Goal: Use online tool/utility: Utilize a website feature to perform a specific function

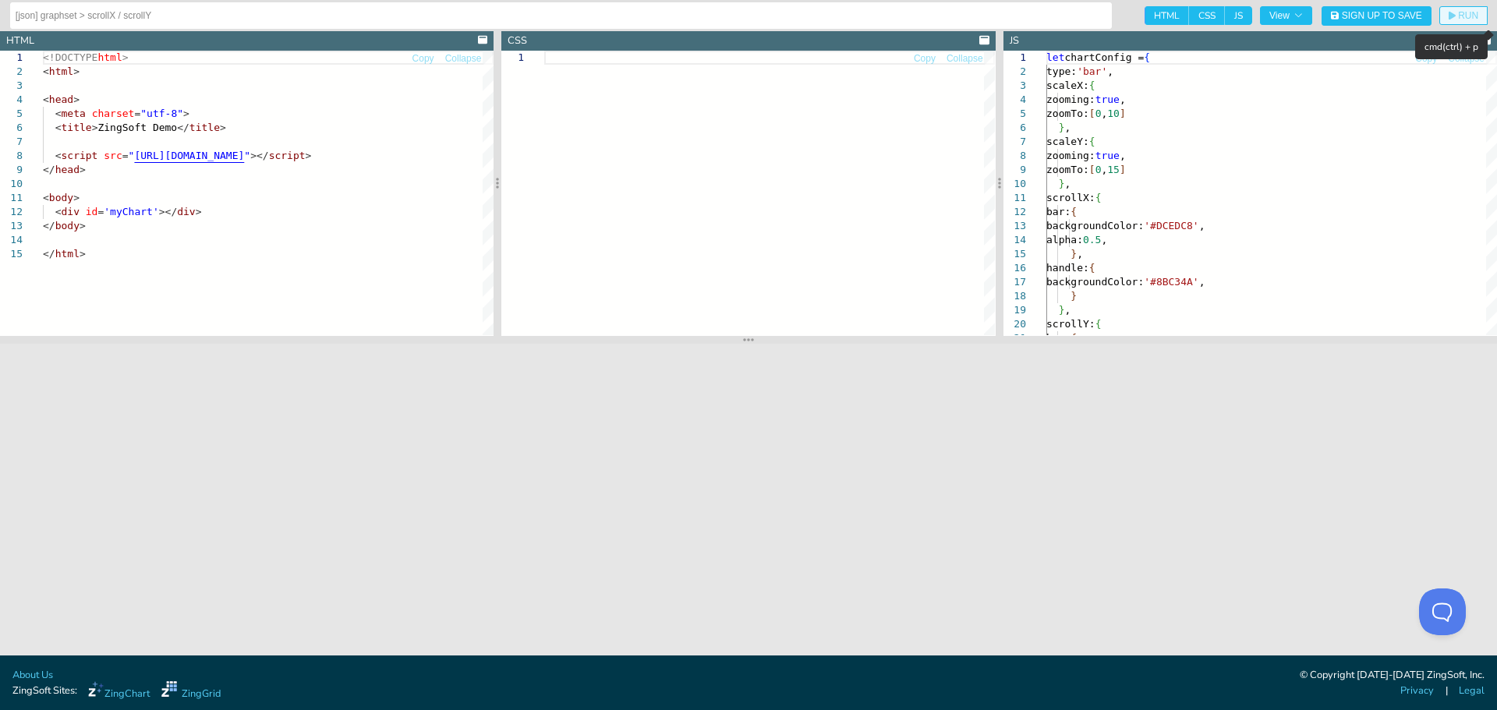
click at [1451, 13] on icon "button" at bounding box center [1452, 16] width 7 height 9
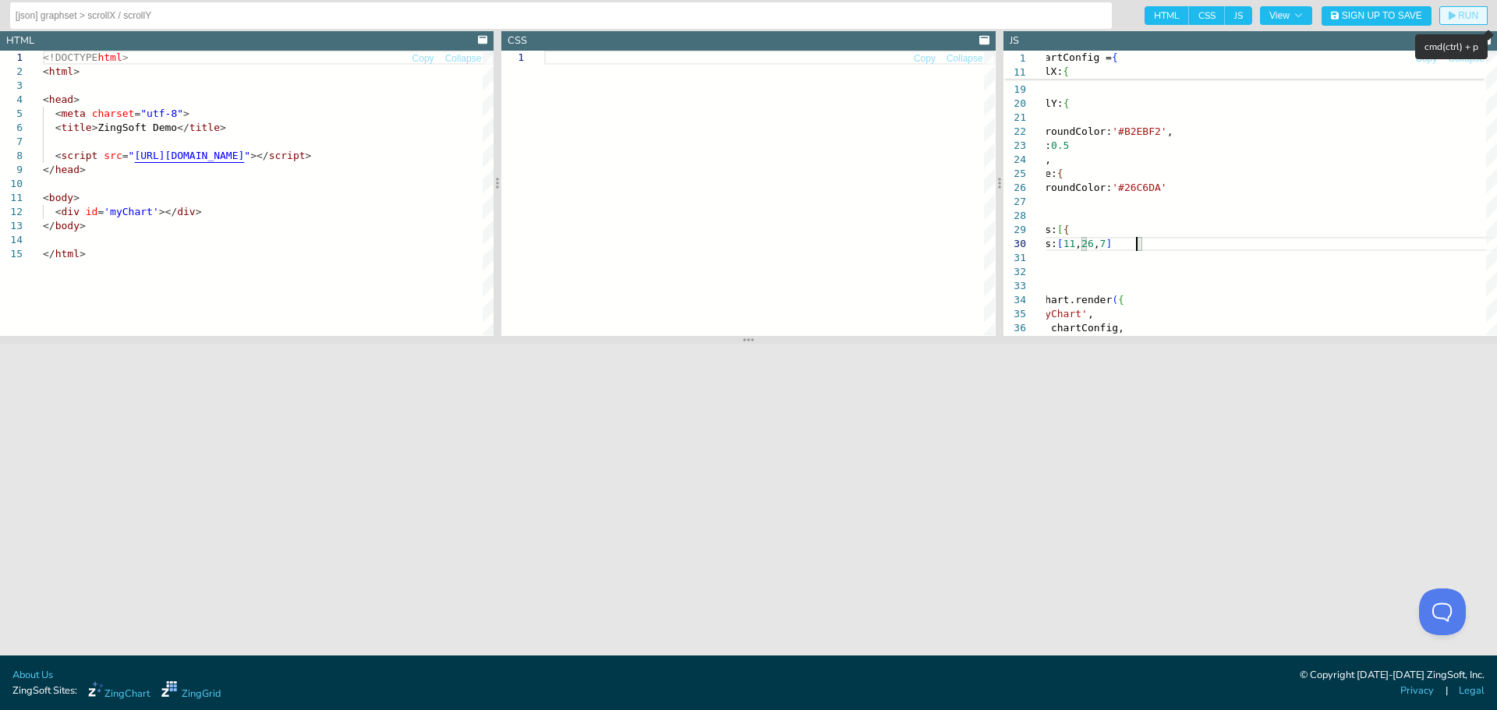
click at [1476, 11] on span "RUN" at bounding box center [1468, 15] width 20 height 9
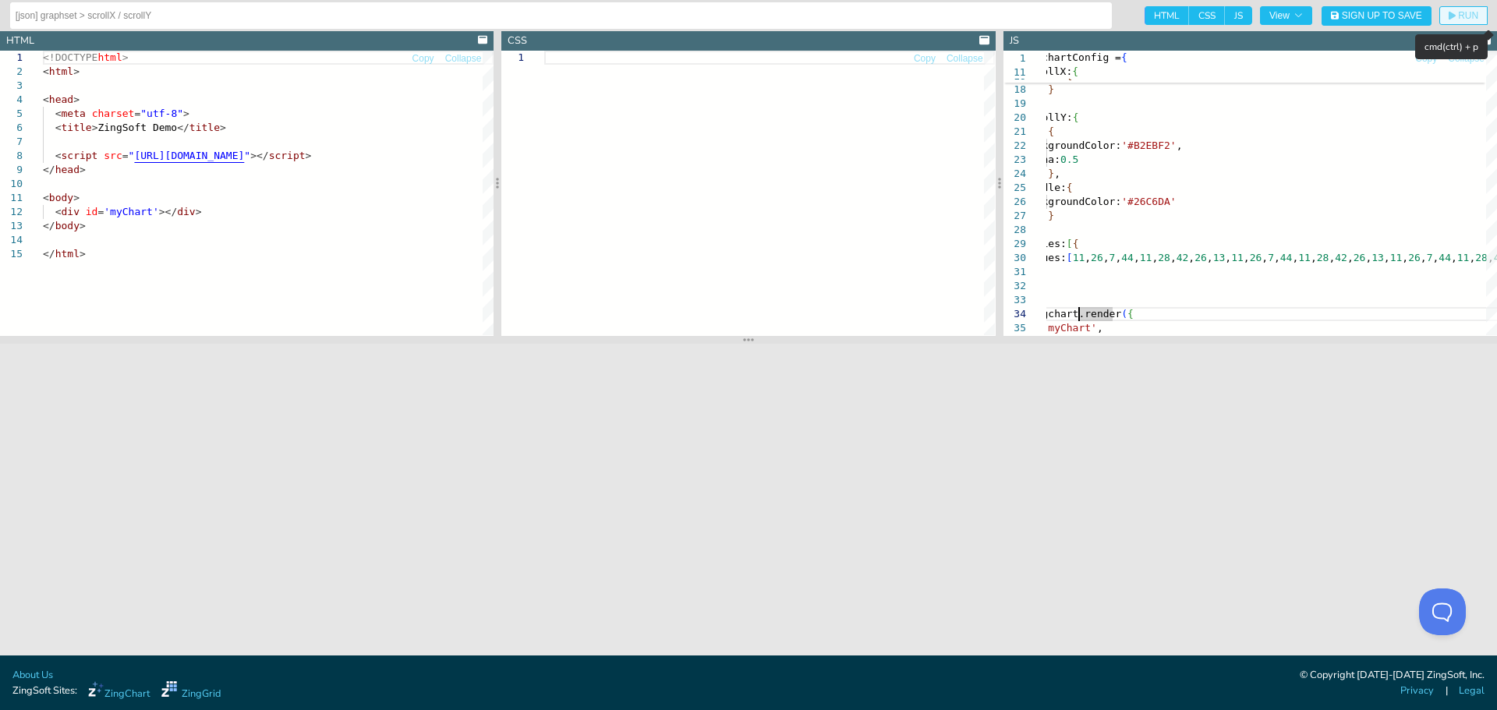
click at [1471, 22] on button "RUN" at bounding box center [1463, 15] width 48 height 19
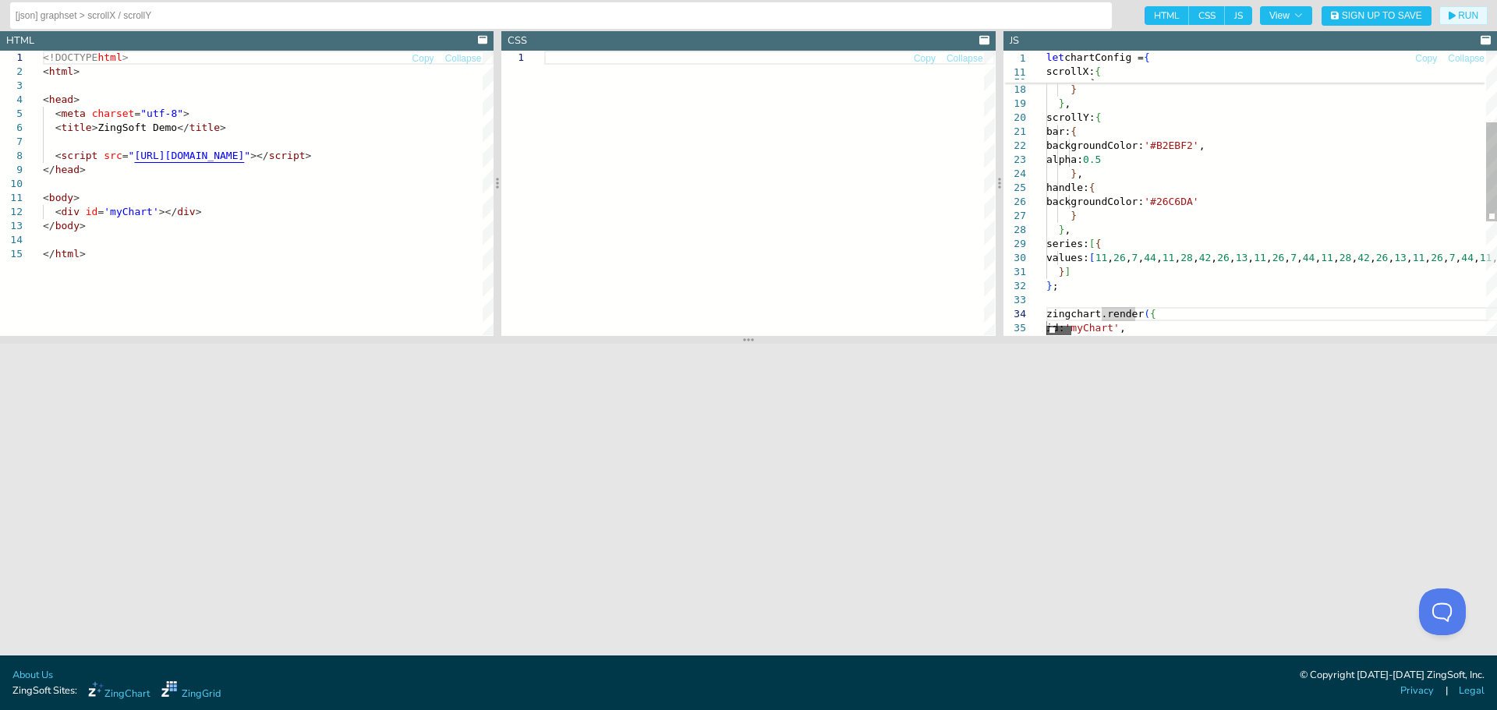
click at [1046, 332] on div at bounding box center [1058, 330] width 25 height 9
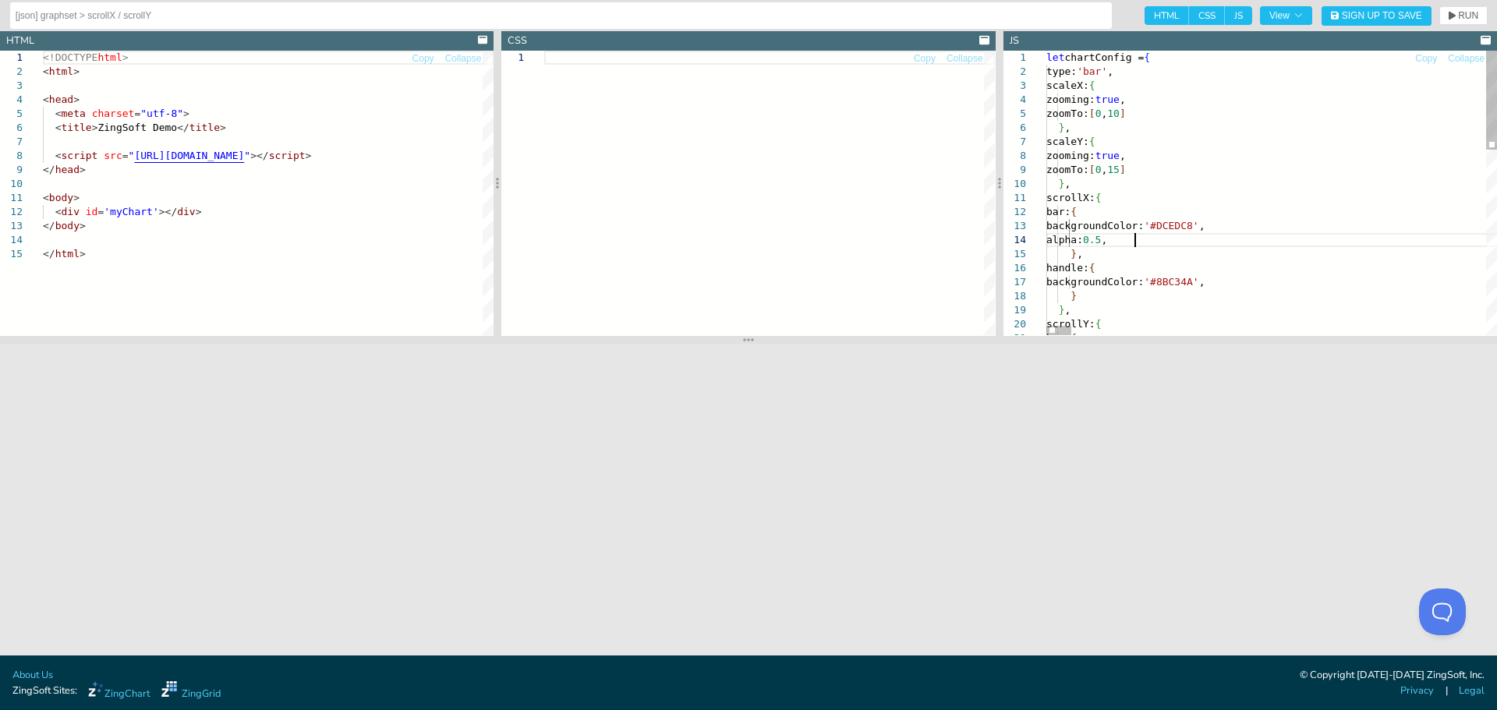
click at [1455, 12] on span "RUN" at bounding box center [1464, 15] width 30 height 9
type textarea "scrollX: { bar: { backgroundColor: '#DCEDC8', alpha: 0.5, }, handle: { backgrou…"
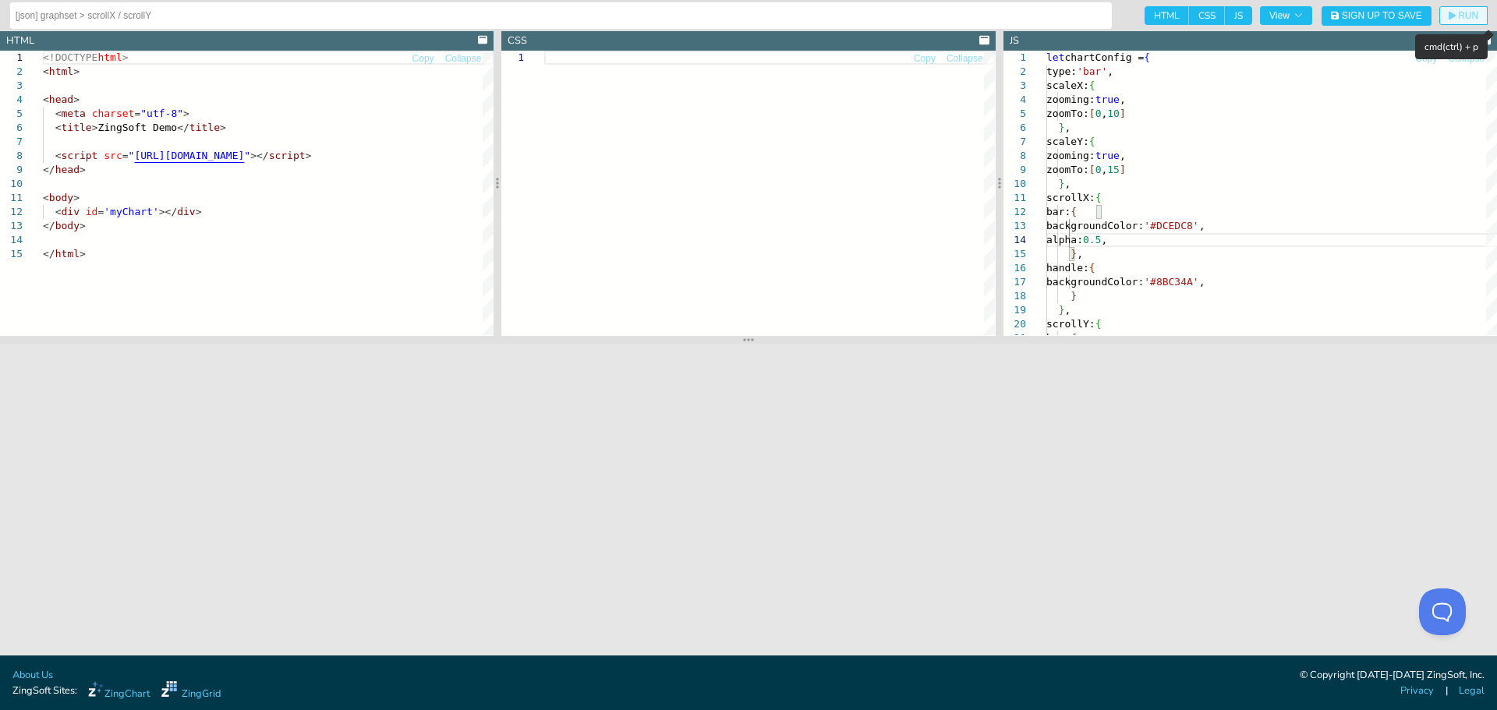
click at [1456, 14] on span "RUN" at bounding box center [1464, 15] width 30 height 9
click at [1199, 21] on span "CSS" at bounding box center [1207, 15] width 36 height 19
click at [1199, 16] on input "CSS" at bounding box center [1194, 11] width 10 height 10
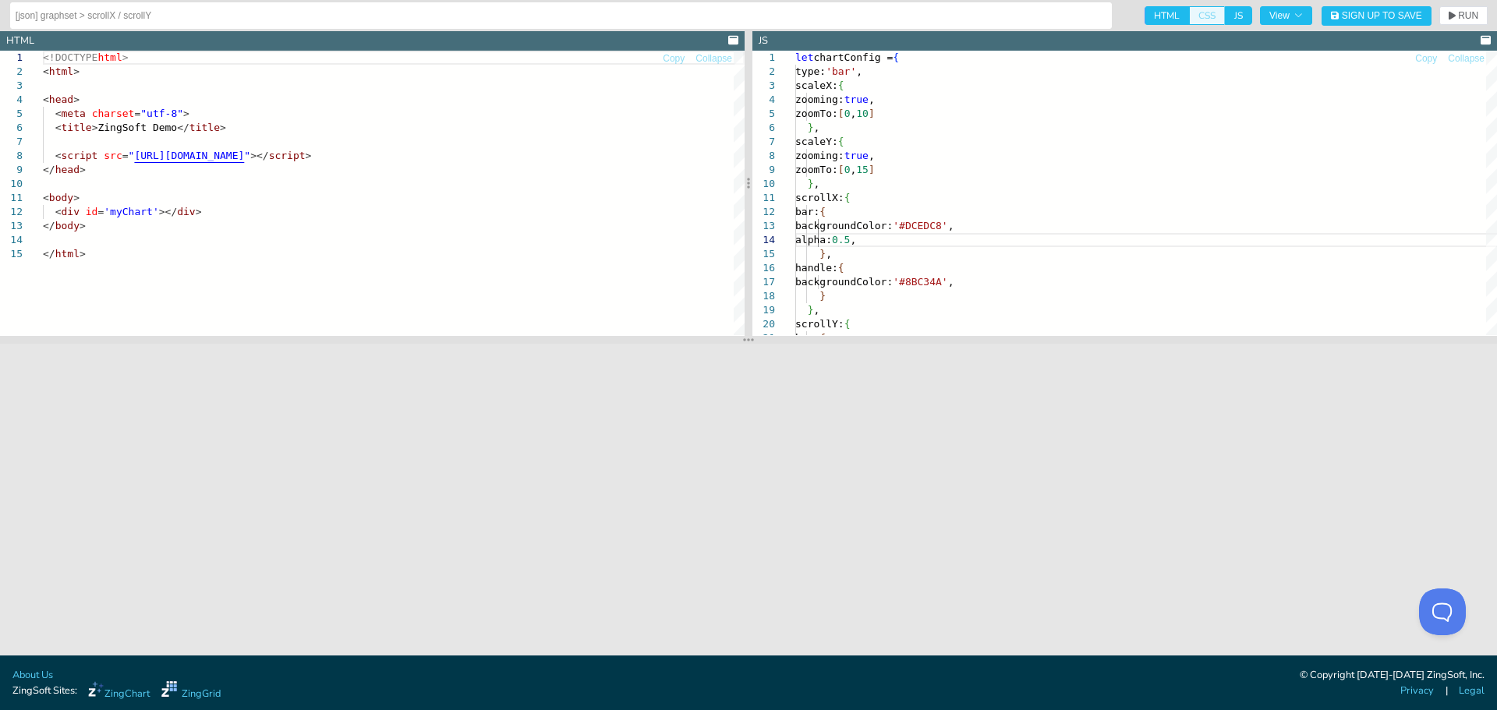
click at [1199, 21] on span "CSS" at bounding box center [1207, 15] width 36 height 19
click at [1199, 16] on input "CSS" at bounding box center [1194, 11] width 10 height 10
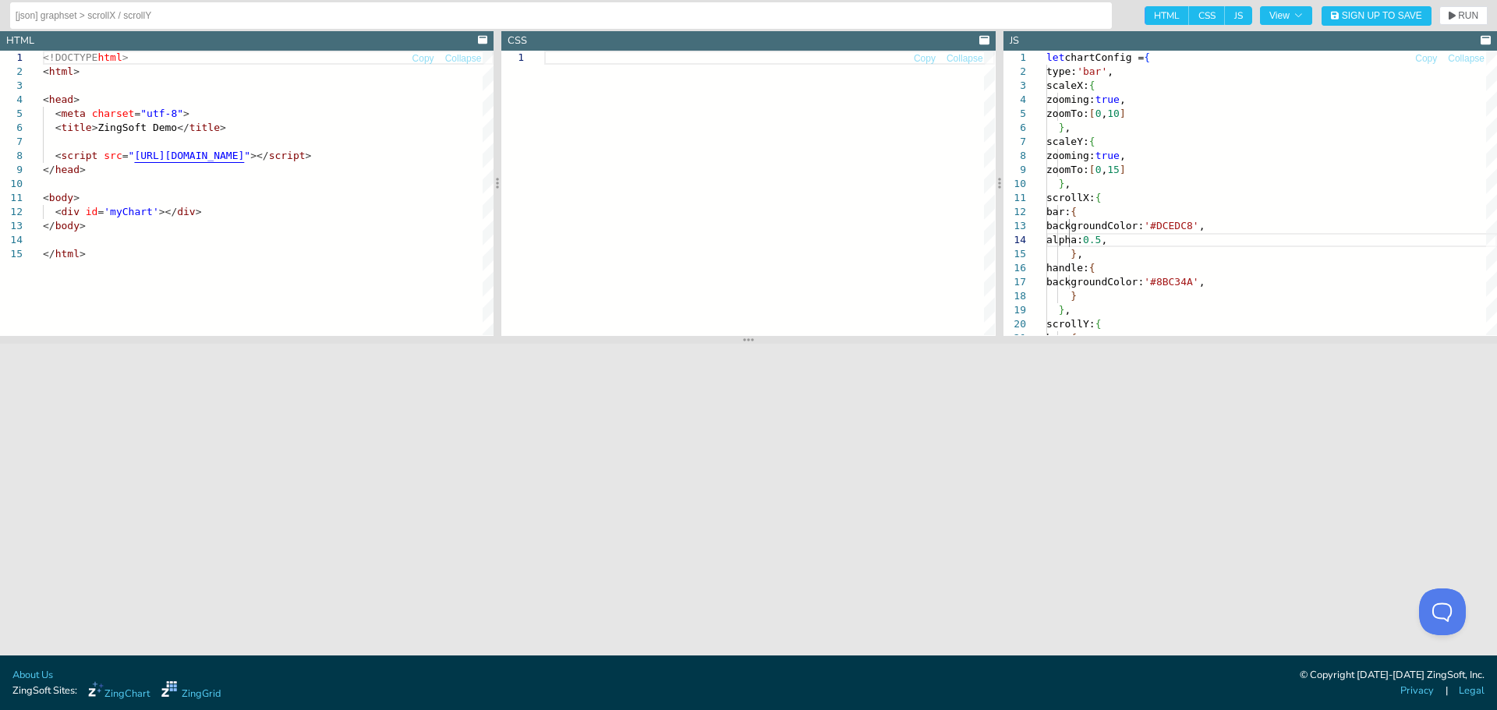
click at [1200, 16] on span "CSS" at bounding box center [1207, 15] width 36 height 19
click at [1199, 16] on input "CSS" at bounding box center [1194, 11] width 10 height 10
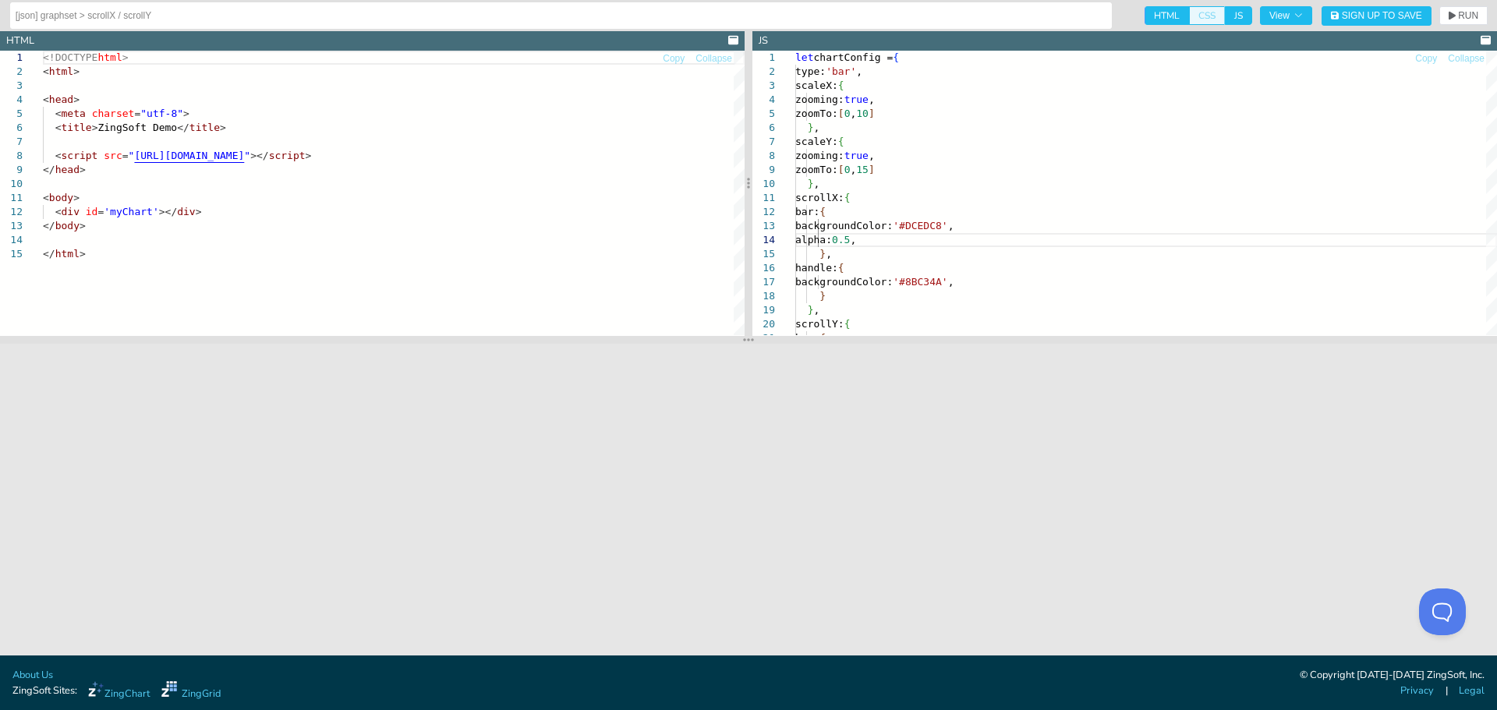
click at [1200, 16] on span "CSS" at bounding box center [1207, 15] width 36 height 19
click at [1199, 16] on input "CSS" at bounding box center [1194, 11] width 10 height 10
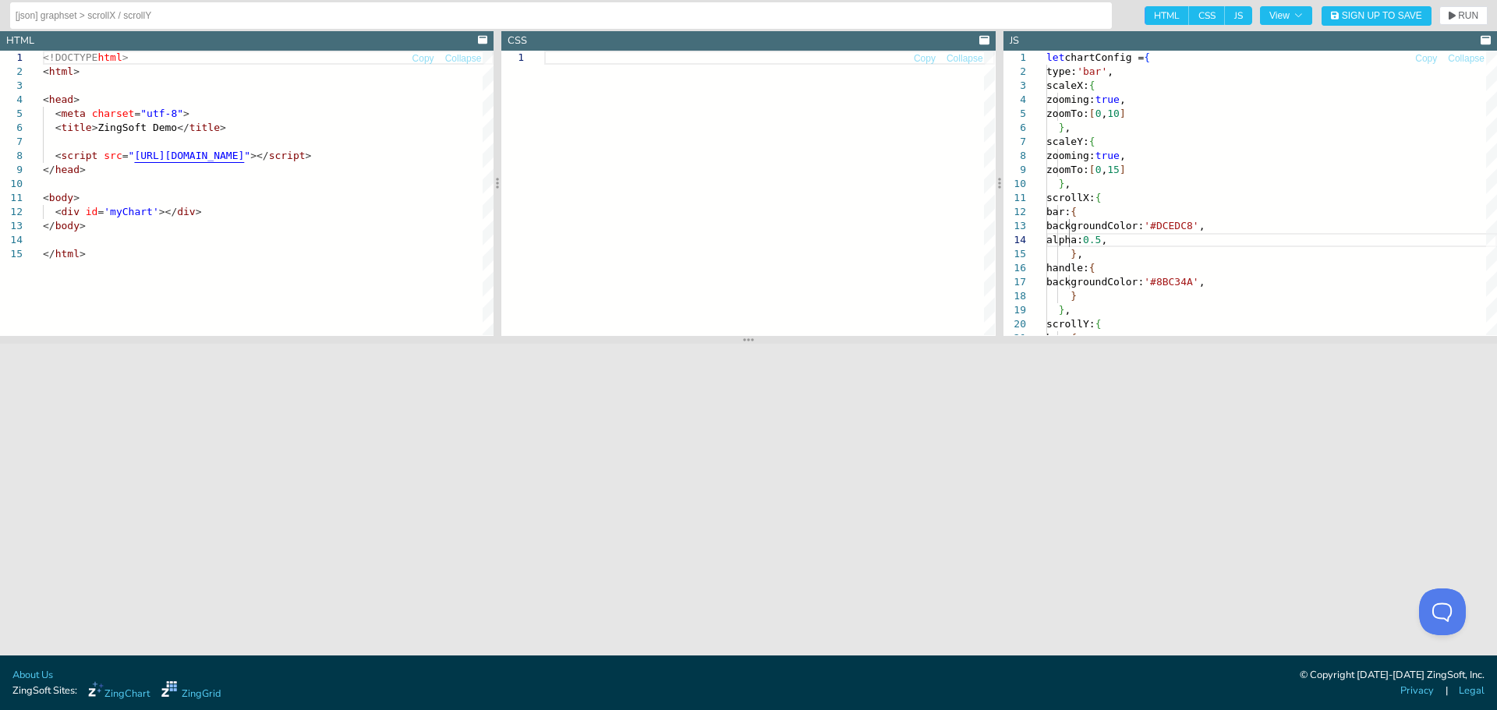
click at [1206, 11] on span "CSS" at bounding box center [1207, 15] width 36 height 19
click at [1199, 11] on input "CSS" at bounding box center [1194, 11] width 10 height 10
checkbox input "false"
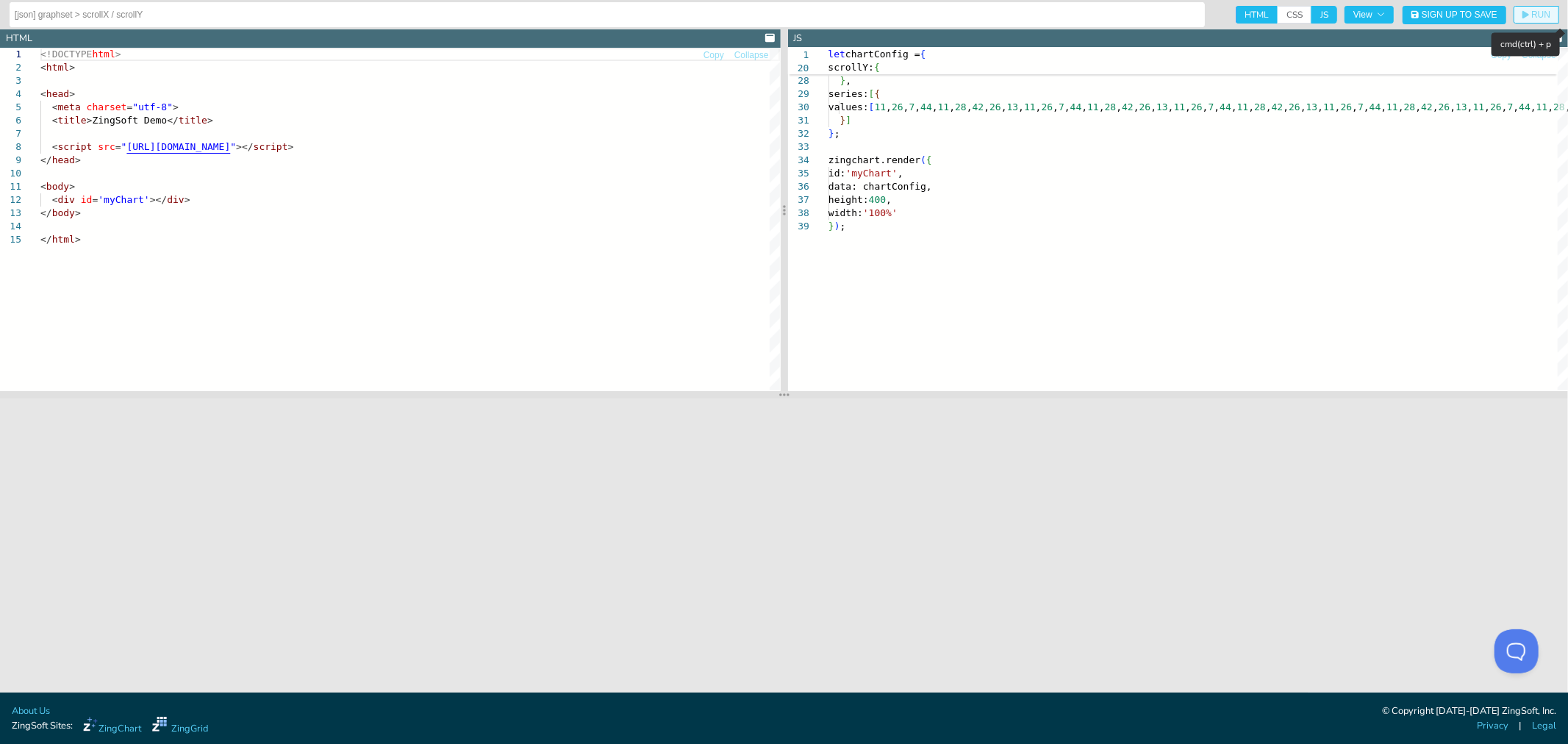
click at [1411, 18] on icon "button" at bounding box center [1526, 14] width 7 height 8
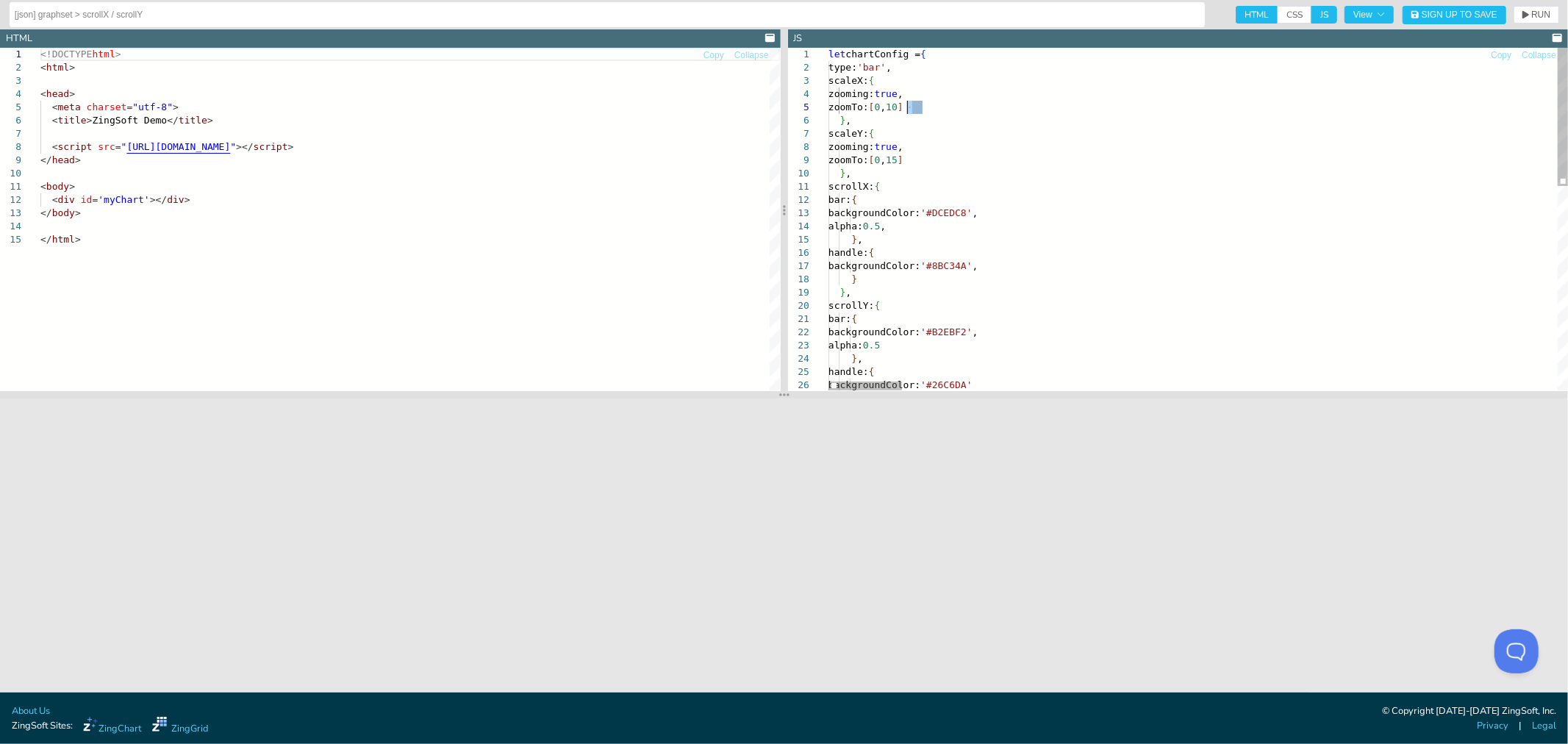
drag, startPoint x: 924, startPoint y: 112, endPoint x: 908, endPoint y: 112, distance: 16.0
type textarea "let chartConfig = { type: 'bar', scaleX: { zooming: true, zoomTo: [0,5] }, scal…"
click at [1411, 12] on span "RUN" at bounding box center [1541, 14] width 19 height 8
